Goal: Find specific page/section: Find specific page/section

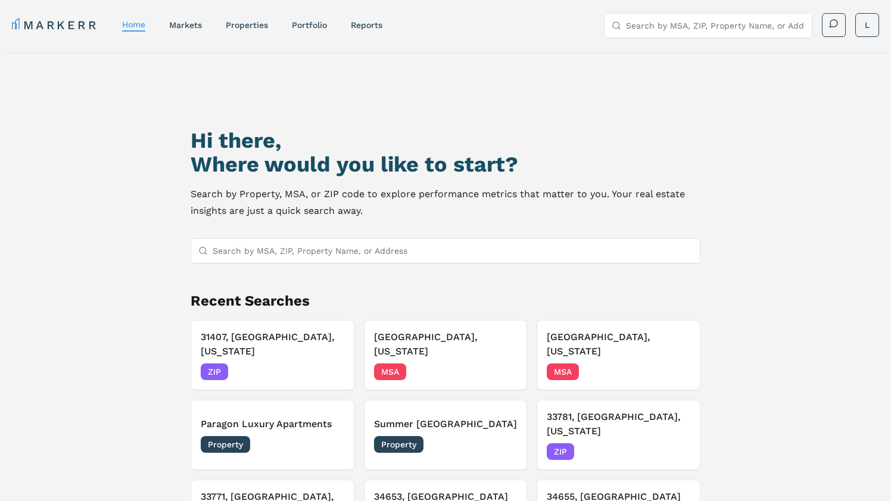
click at [341, 259] on input "Search by MSA, ZIP, Property Name, or Address" at bounding box center [453, 251] width 480 height 24
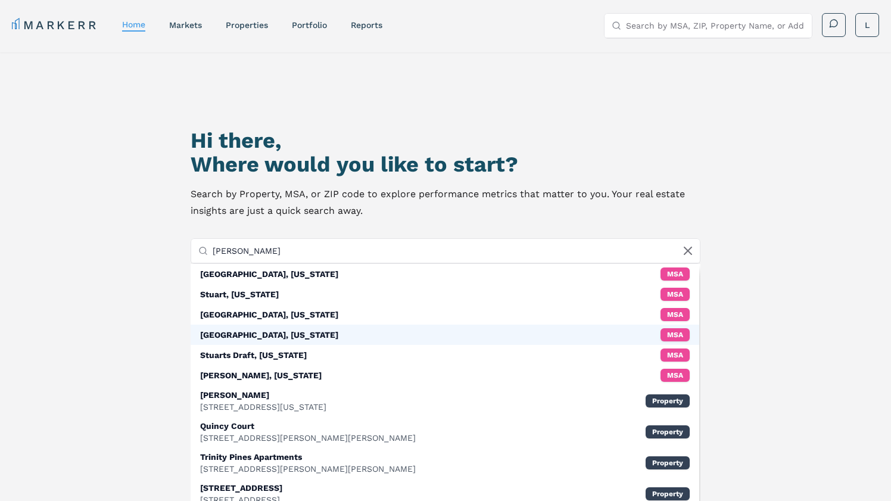
type input "[PERSON_NAME]"
click at [266, 336] on div "[GEOGRAPHIC_DATA], [US_STATE] MSA" at bounding box center [445, 335] width 508 height 20
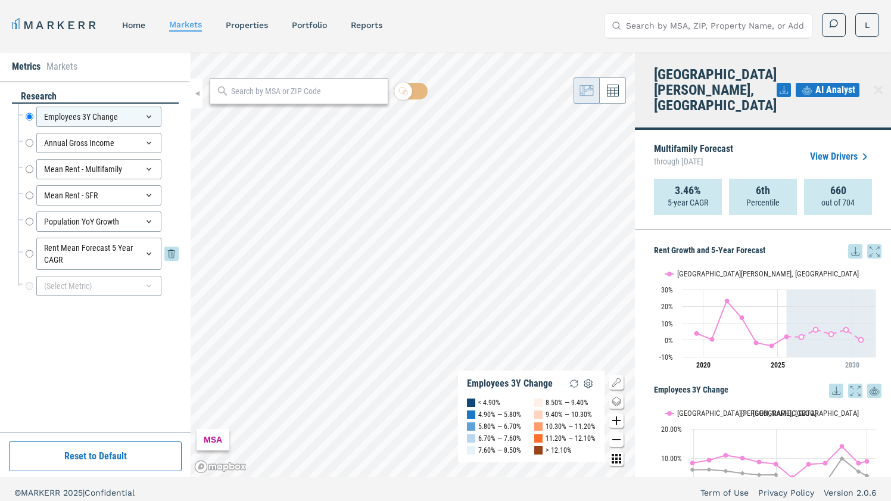
click at [32, 250] on input "Rent Mean Forecast 5 Year CAGR" at bounding box center [30, 254] width 8 height 32
radio input "false"
radio input "true"
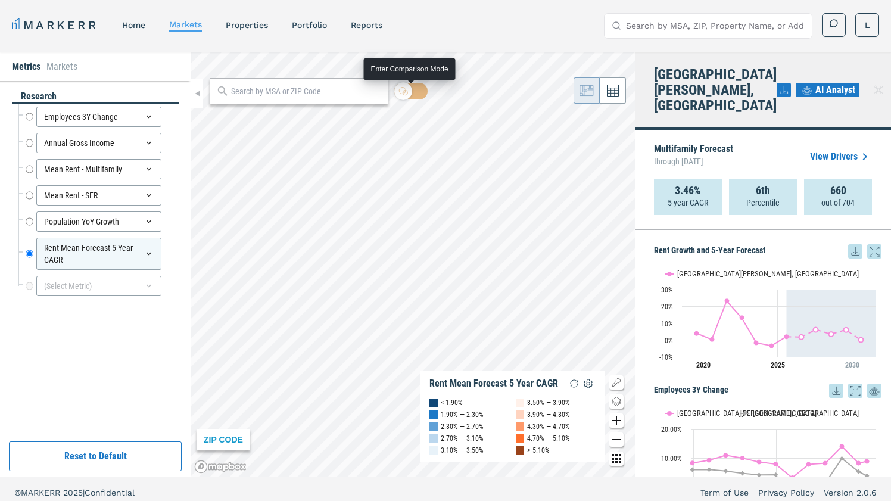
click at [404, 66] on body "MARKERR home markets properties Portfolio reports Search by MSA, ZIP, Property …" at bounding box center [445, 254] width 891 height 508
